Goal: Task Accomplishment & Management: Use online tool/utility

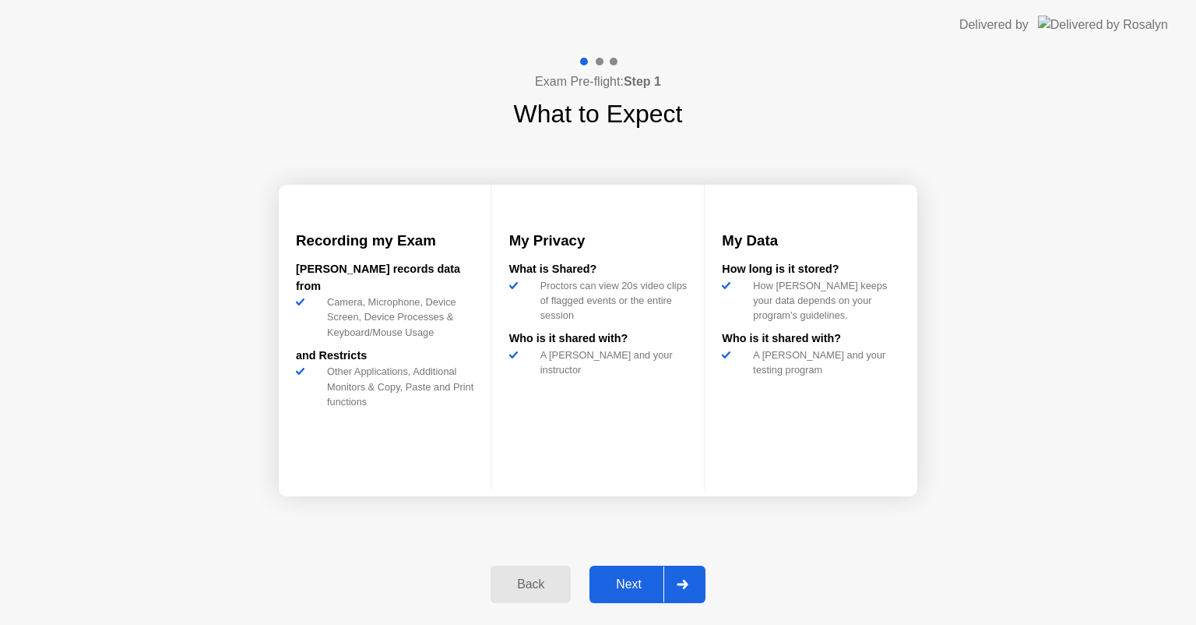
click at [632, 595] on button "Next" at bounding box center [648, 583] width 116 height 37
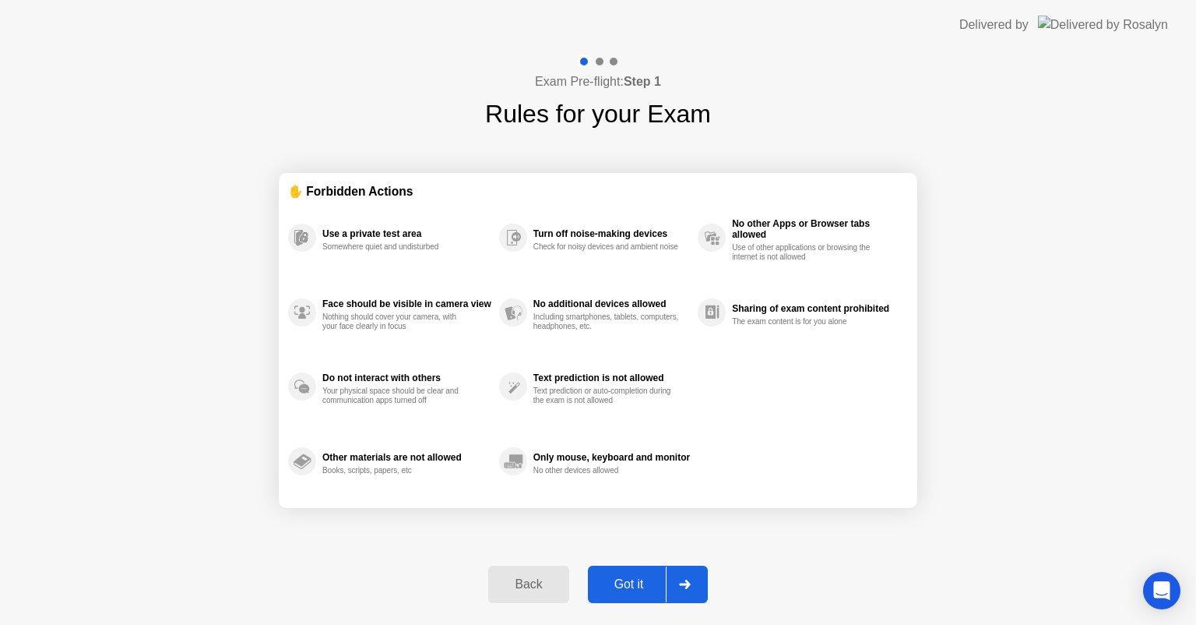
click at [632, 595] on button "Got it" at bounding box center [648, 583] width 120 height 37
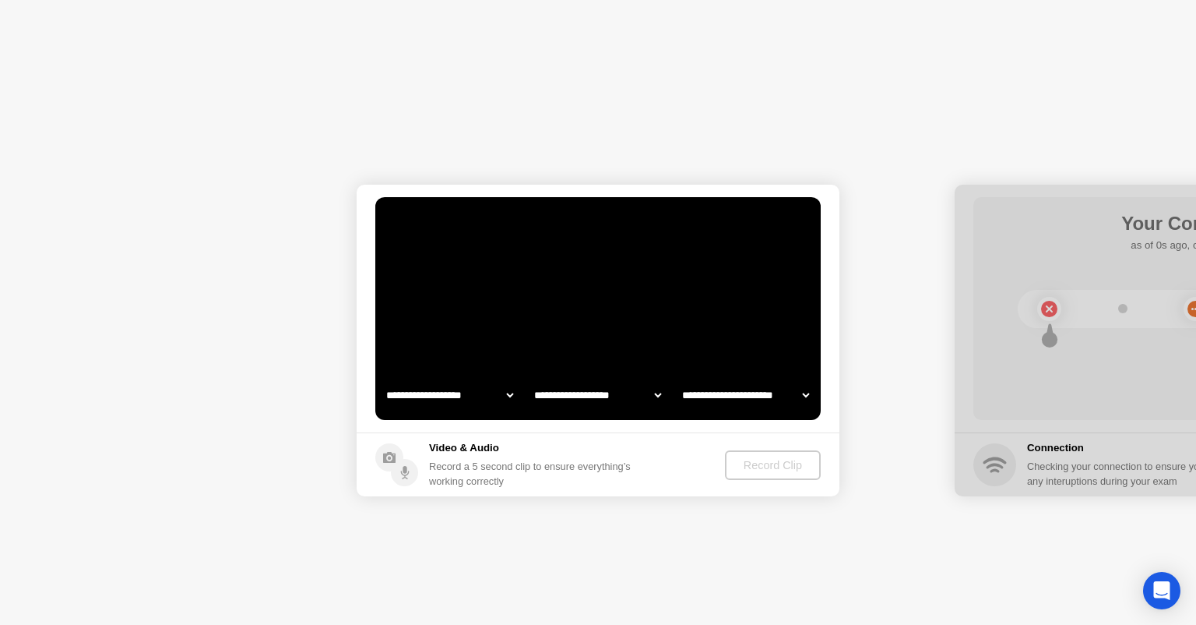
select select "**********"
select select "*******"
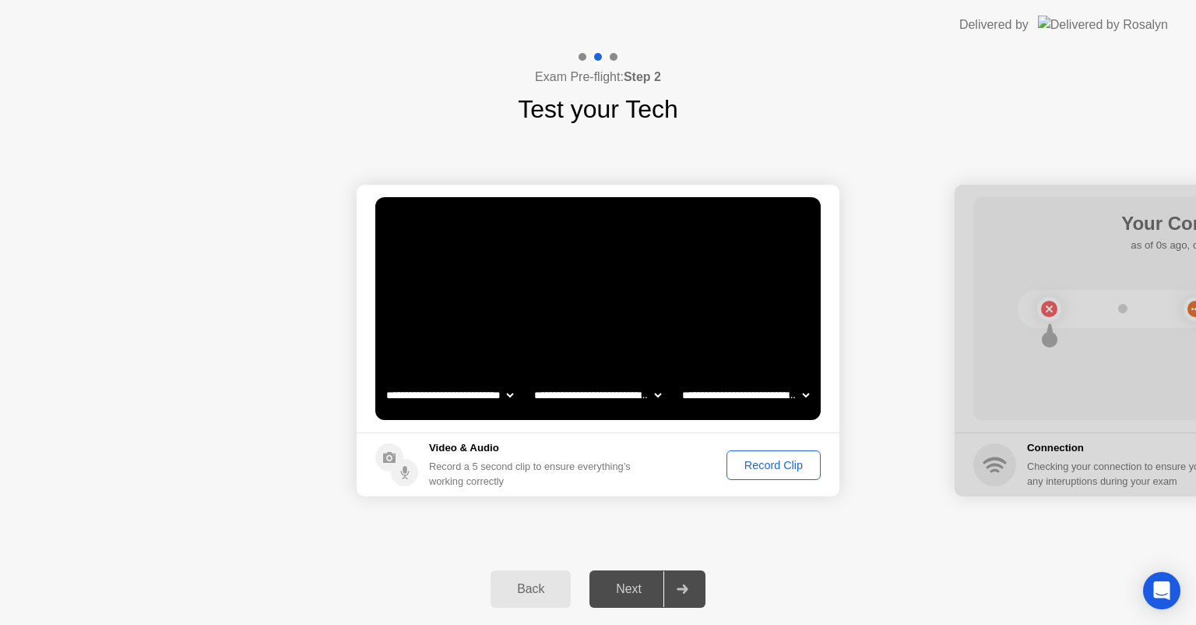
click at [645, 584] on div "Next" at bounding box center [628, 589] width 69 height 14
click at [766, 469] on div "Record Clip" at bounding box center [773, 465] width 83 height 12
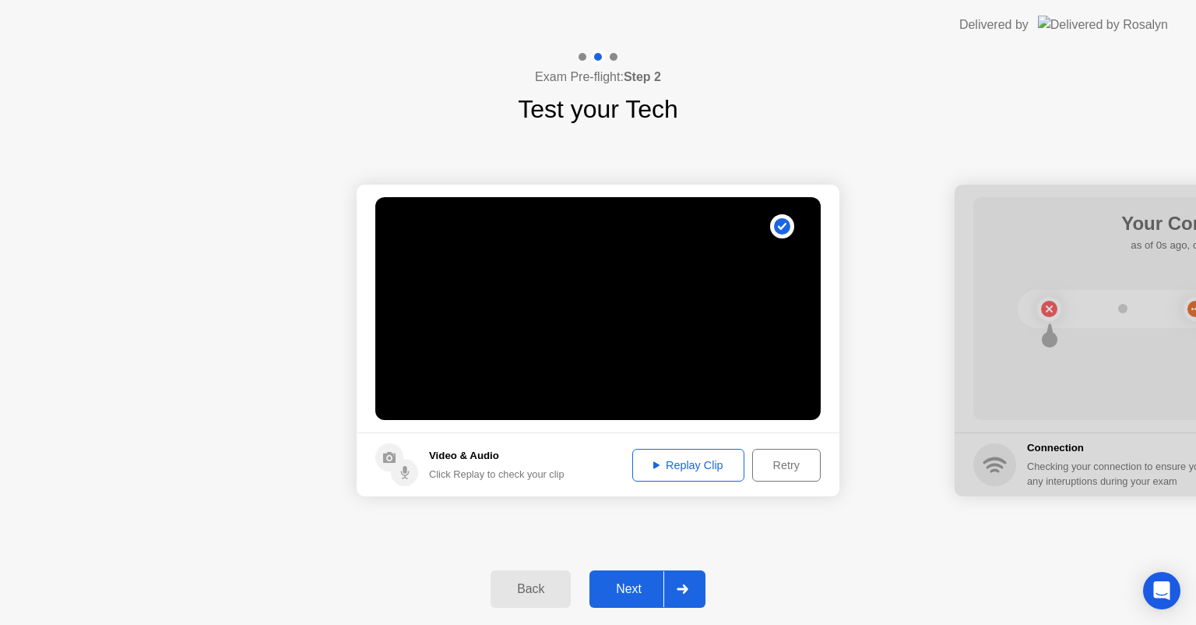
click at [649, 590] on div "Next" at bounding box center [628, 589] width 69 height 14
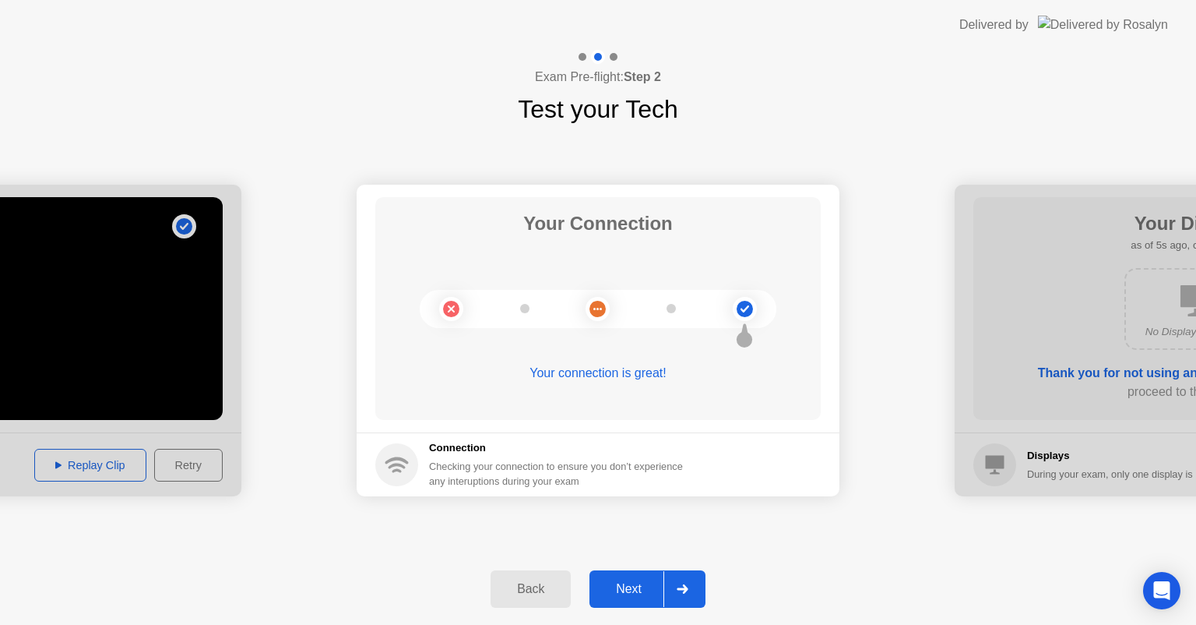
click at [649, 590] on div "Next" at bounding box center [628, 589] width 69 height 14
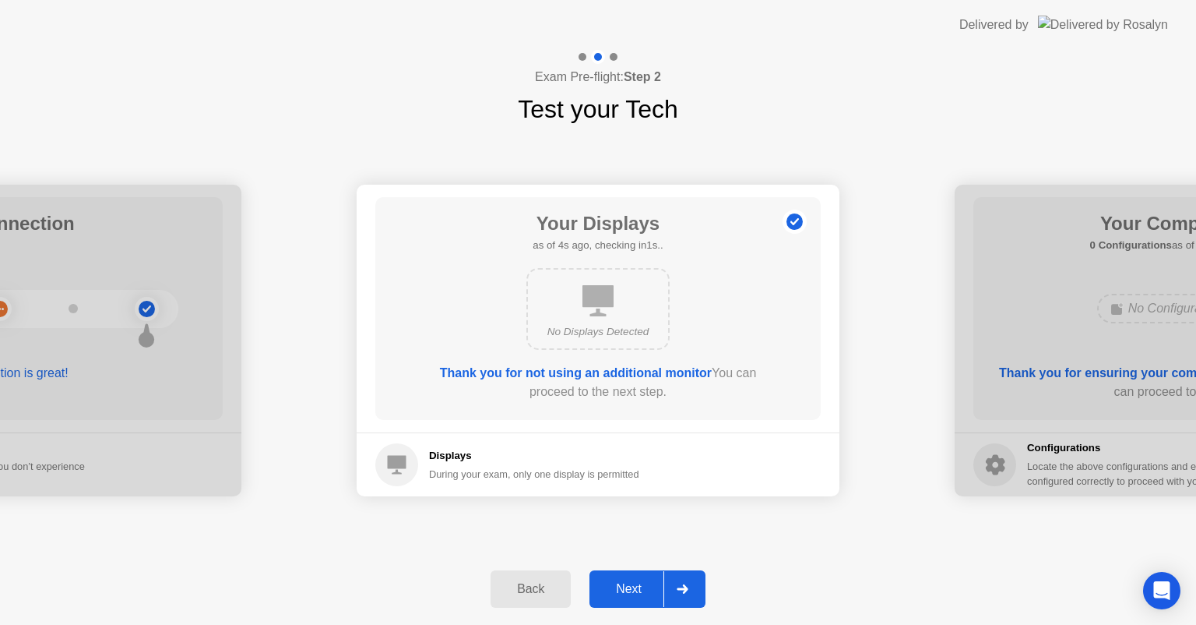
click at [642, 583] on div "Next" at bounding box center [628, 589] width 69 height 14
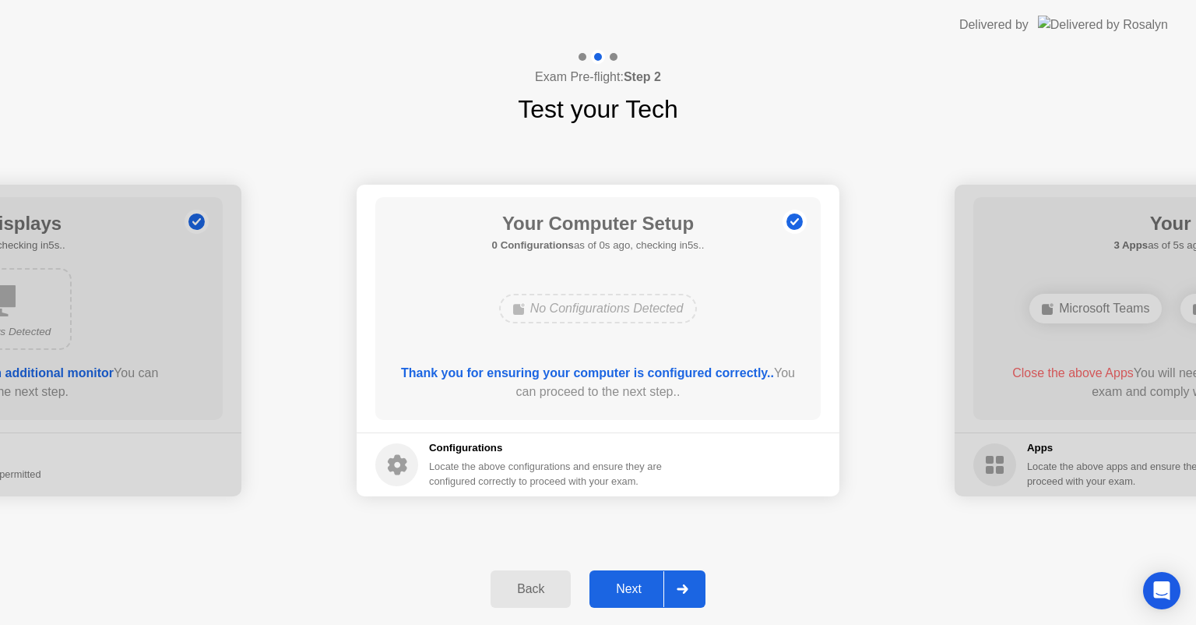
click at [642, 583] on div "Next" at bounding box center [628, 589] width 69 height 14
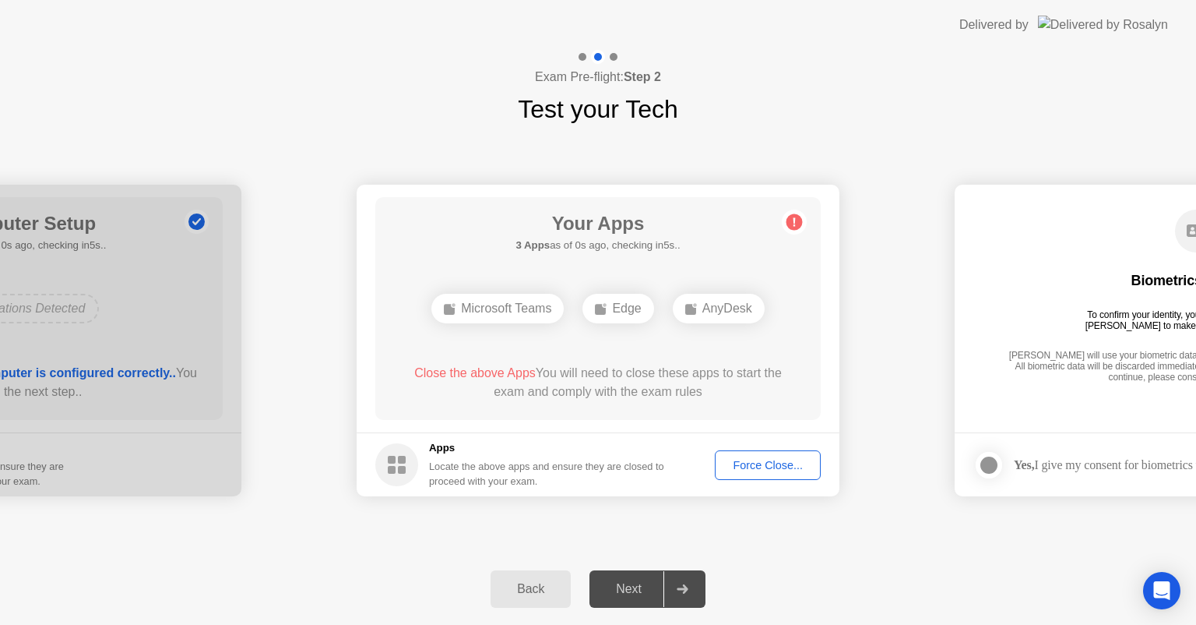
click at [642, 583] on div "Next" at bounding box center [628, 589] width 69 height 14
click at [752, 462] on div "Force Close..." at bounding box center [767, 465] width 95 height 12
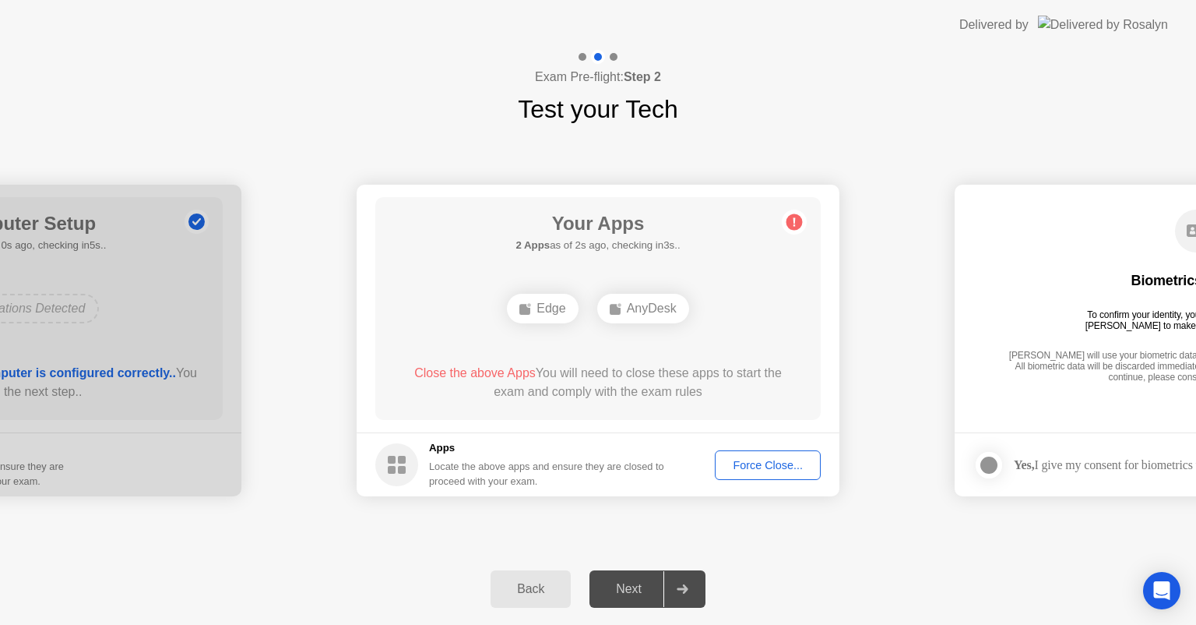
click at [636, 586] on div "Next" at bounding box center [628, 589] width 69 height 14
click at [768, 459] on div "Force Close..." at bounding box center [767, 465] width 95 height 12
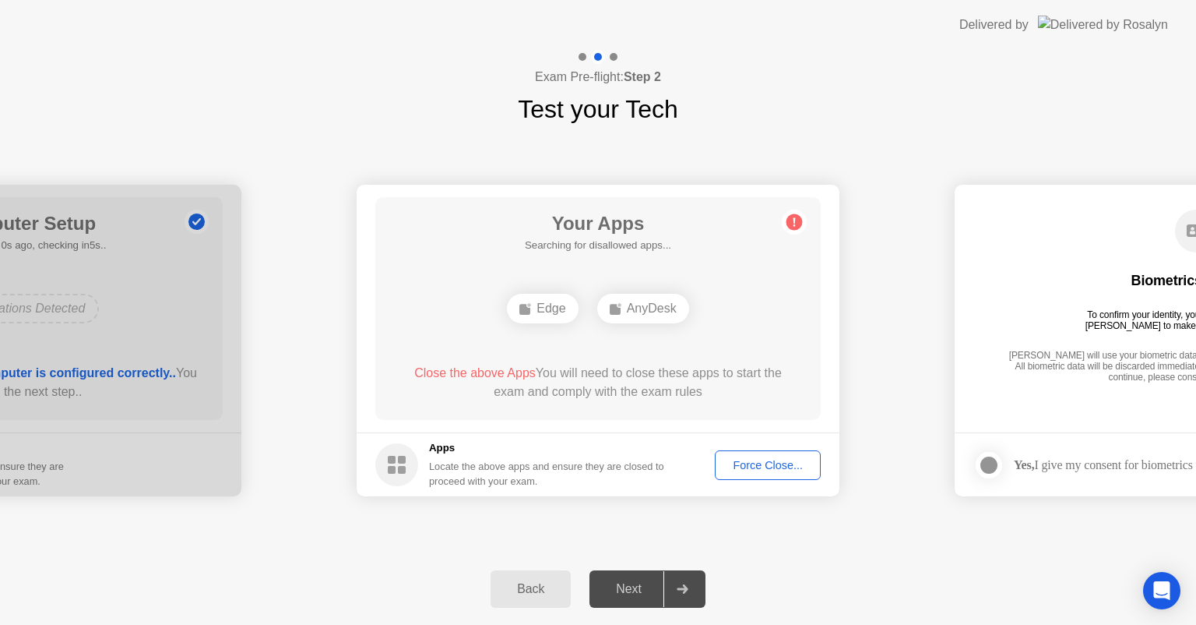
click at [640, 596] on div "Next" at bounding box center [628, 589] width 69 height 14
click at [767, 470] on div "Force Close..." at bounding box center [767, 465] width 95 height 12
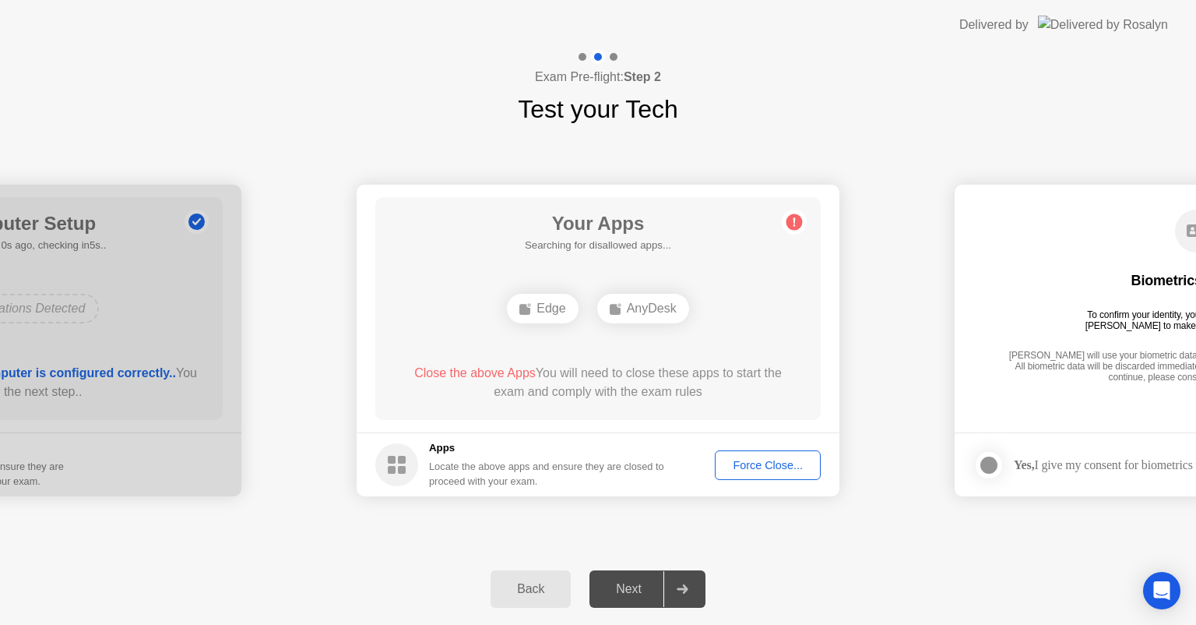
click at [758, 459] on div "Force Close..." at bounding box center [767, 465] width 95 height 12
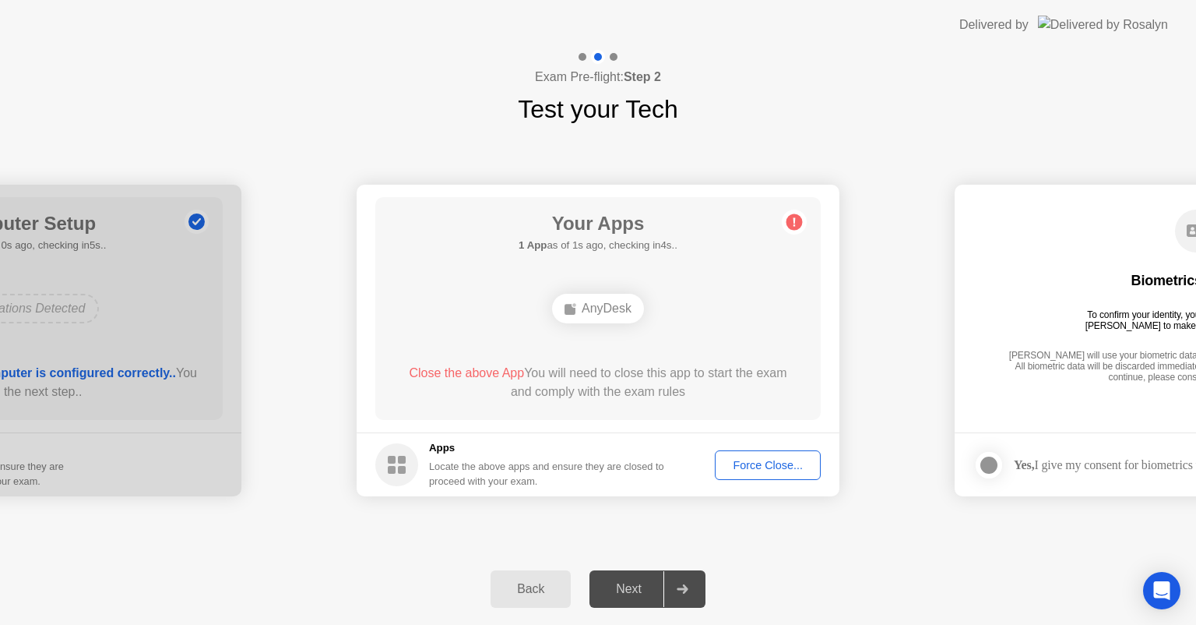
click at [794, 452] on button "Force Close..." at bounding box center [768, 465] width 106 height 30
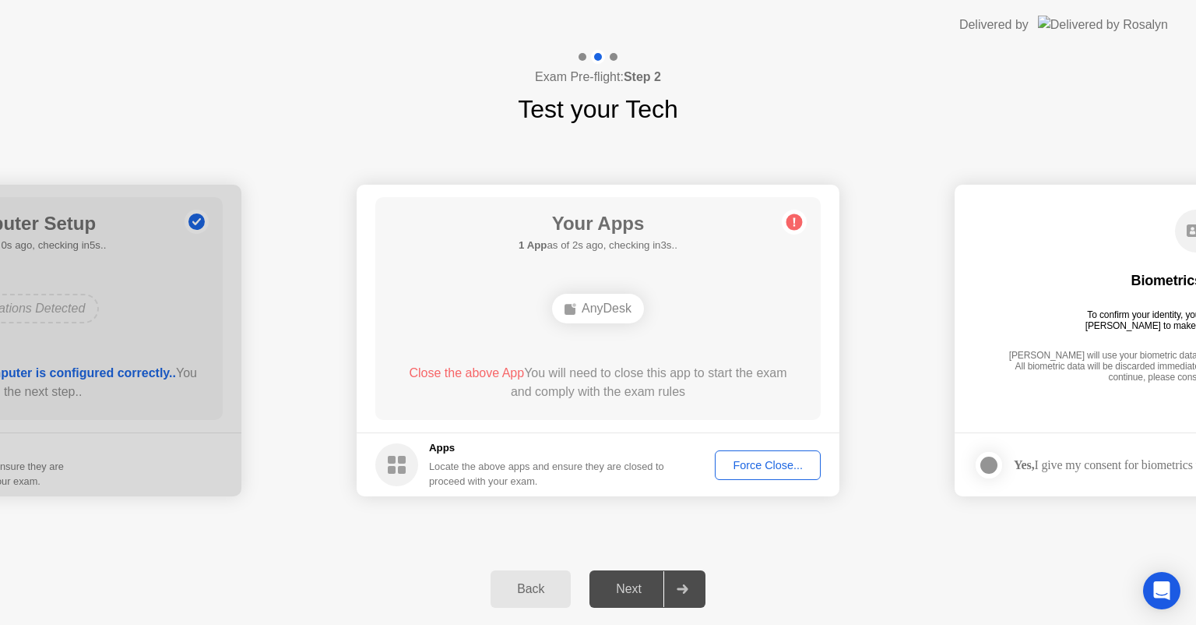
click at [760, 468] on div "Force Close..." at bounding box center [767, 465] width 95 height 12
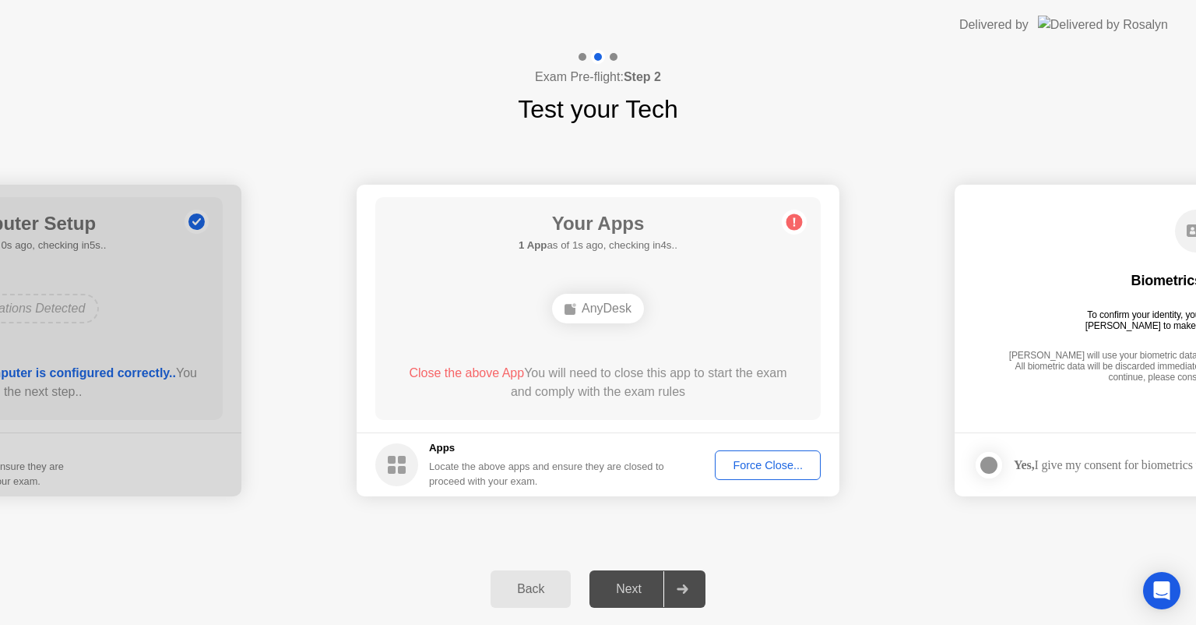
click at [790, 467] on div "Force Close..." at bounding box center [767, 465] width 95 height 12
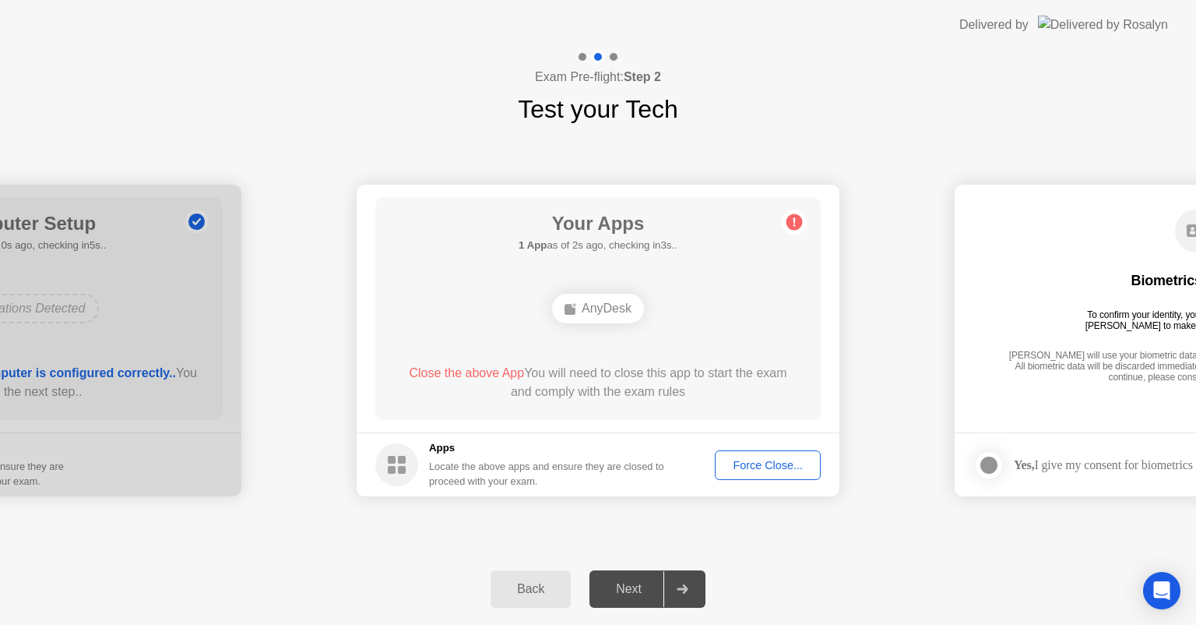
click at [637, 582] on div "Next" at bounding box center [628, 589] width 69 height 14
click at [1132, 433] on footer "Yes, I give my consent for biometrics to be used" at bounding box center [1196, 464] width 483 height 64
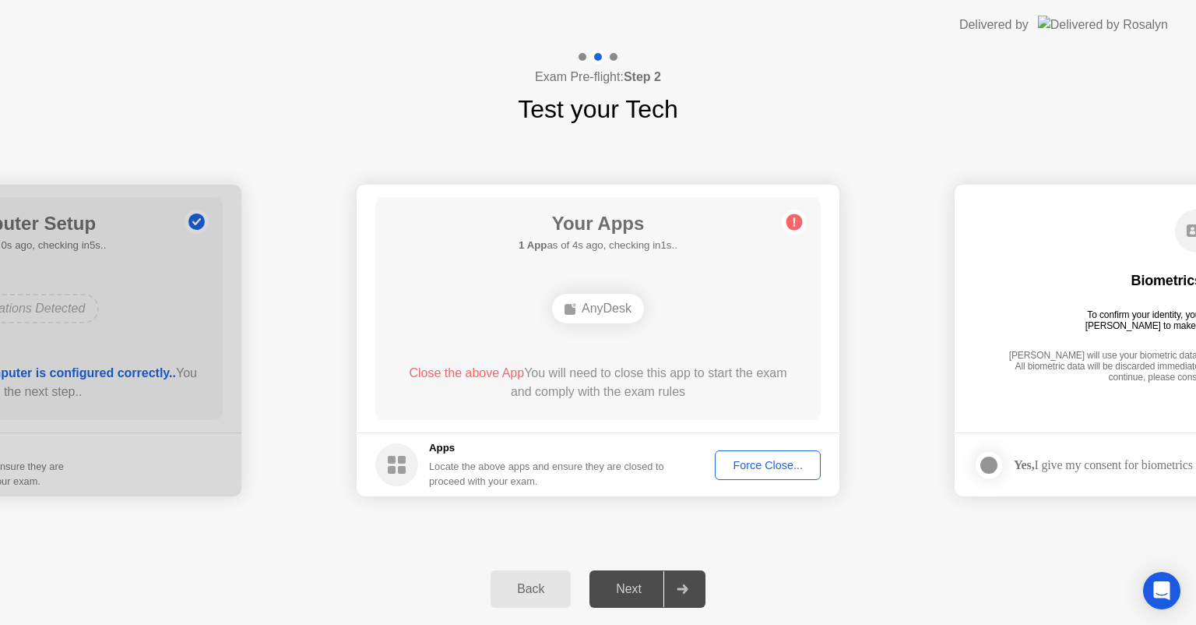
click at [1132, 433] on footer "Yes, I give my consent for biometrics to be used" at bounding box center [1196, 464] width 483 height 64
click at [407, 454] on circle at bounding box center [396, 464] width 43 height 43
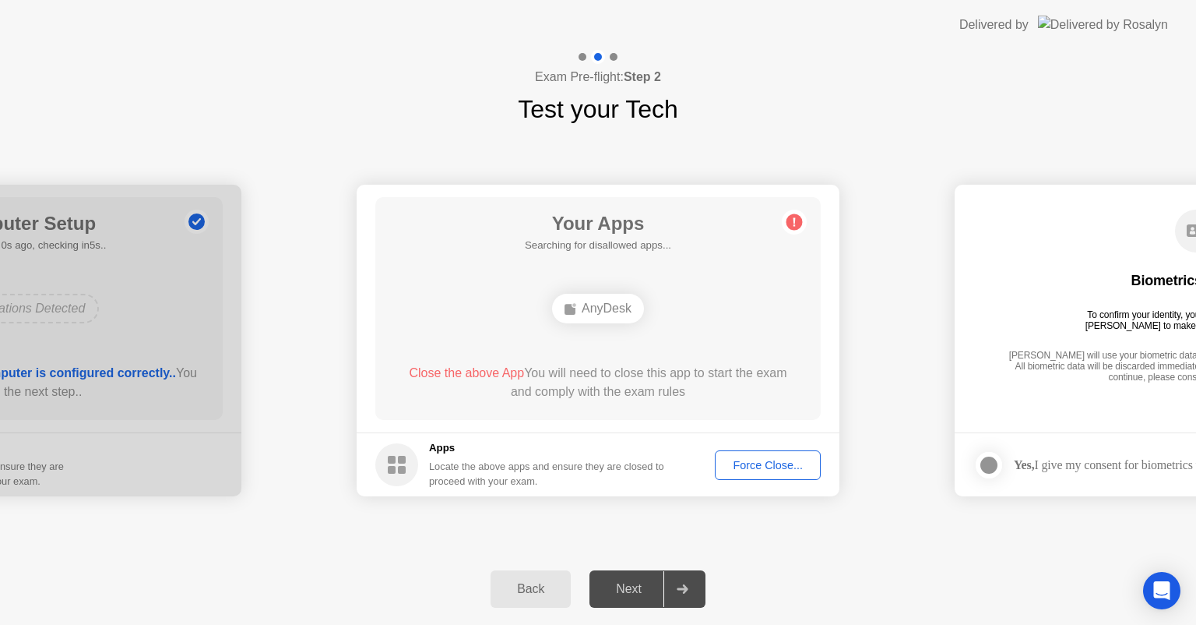
click at [407, 454] on circle at bounding box center [396, 464] width 43 height 43
drag, startPoint x: 407, startPoint y: 454, endPoint x: 499, endPoint y: 326, distance: 158.0
click at [499, 326] on app-apps "Your Apps Searching for disallowed apps... AnyDesk Close the above App You will…" at bounding box center [598, 341] width 483 height 312
click at [499, 326] on div "AnyDesk" at bounding box center [598, 308] width 357 height 42
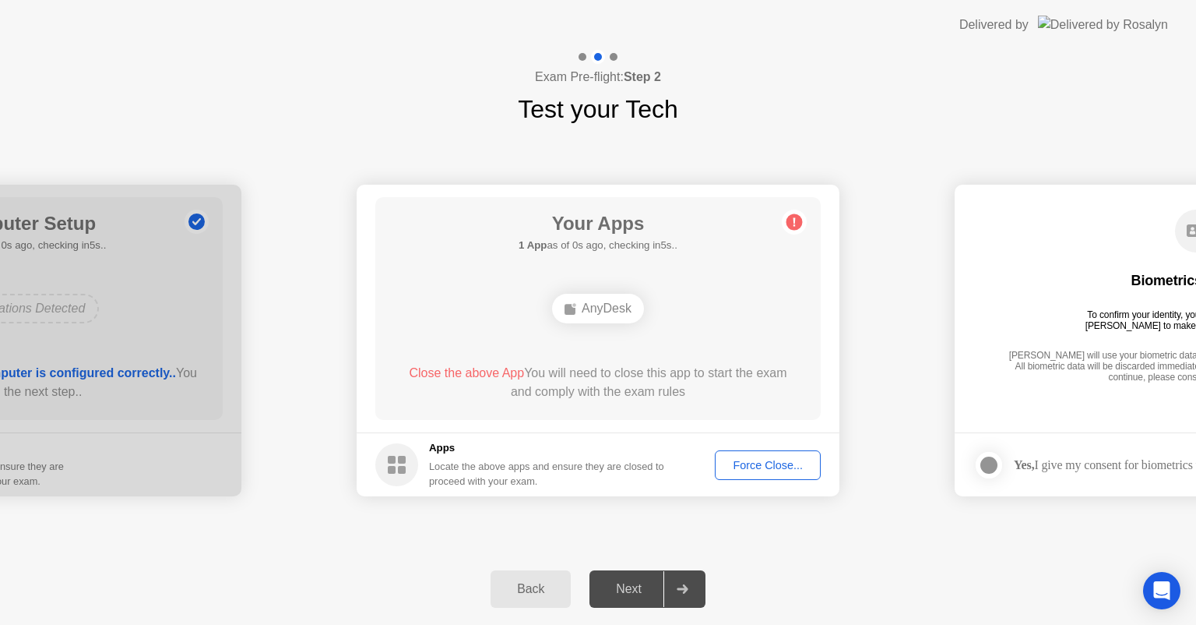
click at [499, 326] on div "AnyDesk" at bounding box center [598, 308] width 357 height 42
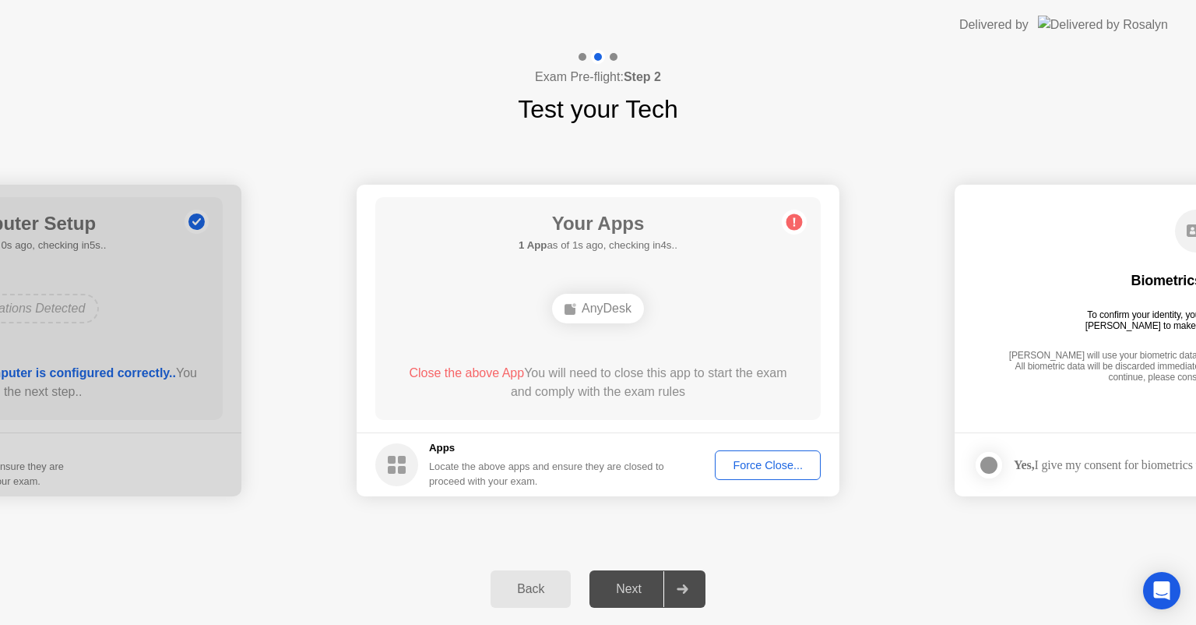
click at [499, 326] on div "AnyDesk" at bounding box center [598, 308] width 357 height 42
click at [763, 466] on div "Force Close..." at bounding box center [767, 465] width 95 height 12
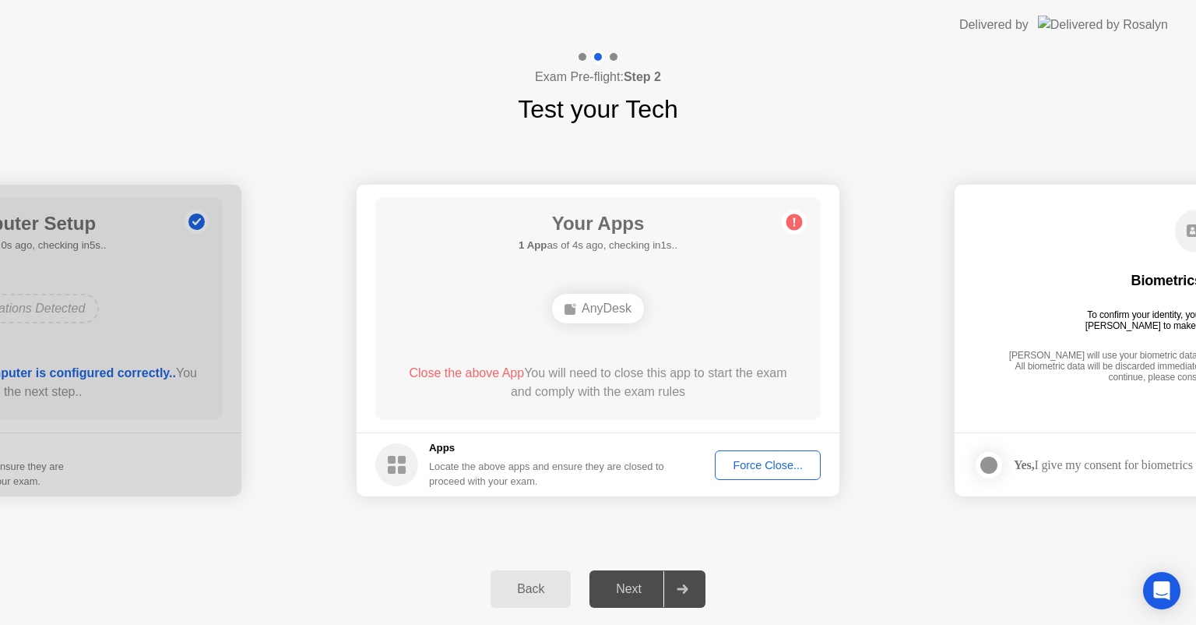
click at [791, 224] on circle at bounding box center [795, 222] width 16 height 16
